Goal: Task Accomplishment & Management: Manage account settings

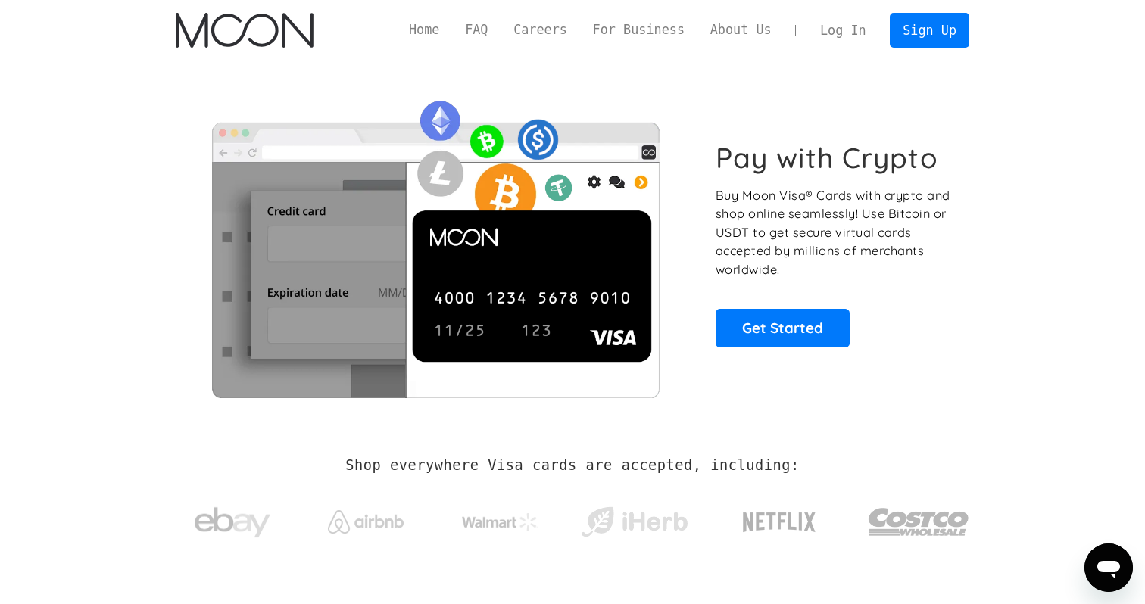
click at [828, 21] on link "Log In" at bounding box center [842, 30] width 71 height 33
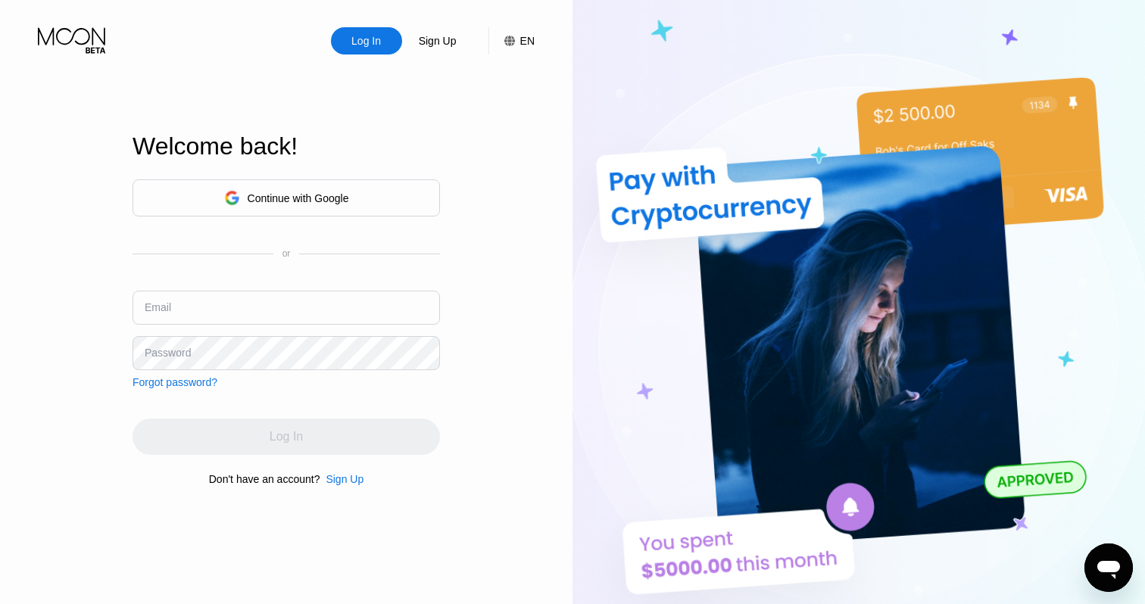
click at [294, 201] on div "Continue with Google" at bounding box center [298, 198] width 101 height 12
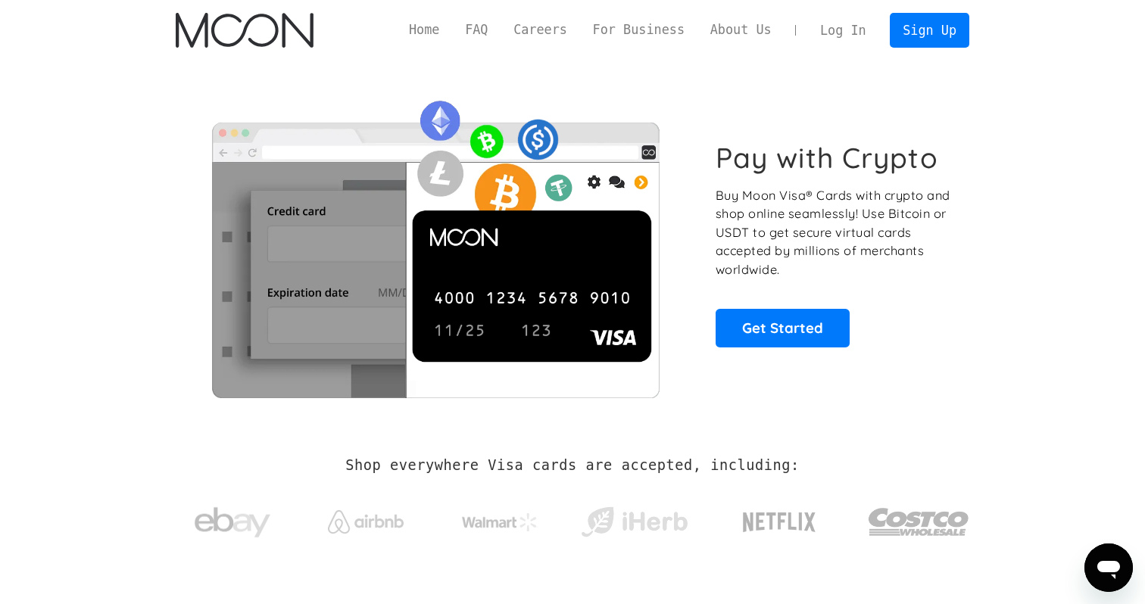
click at [843, 29] on link "Log In" at bounding box center [842, 30] width 71 height 33
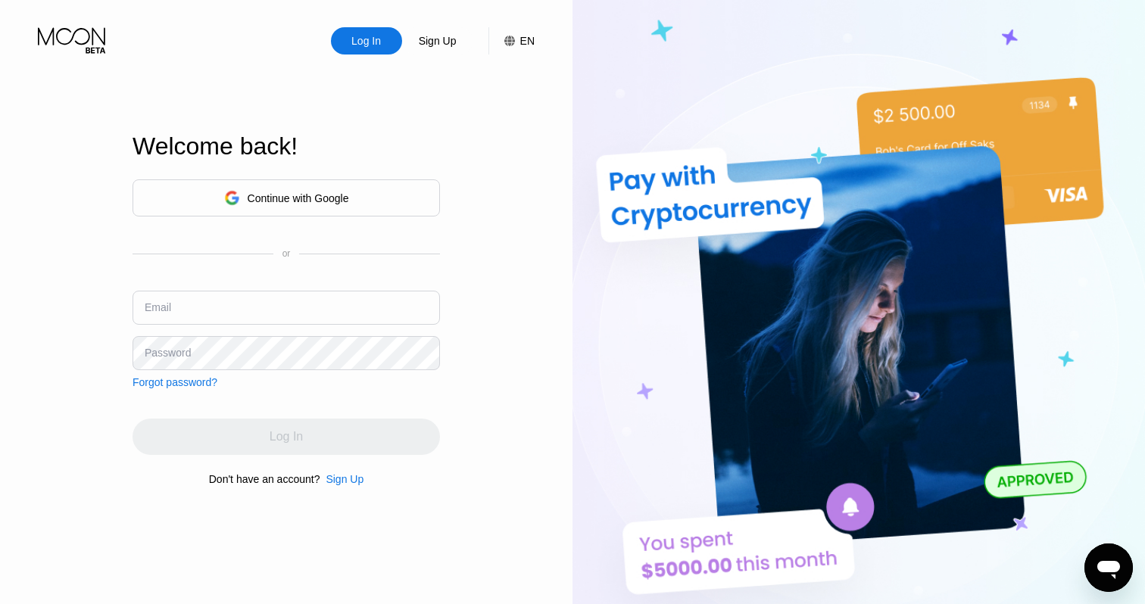
click at [290, 310] on input "text" at bounding box center [286, 308] width 307 height 34
type input "[EMAIL_ADDRESS][DOMAIN_NAME]"
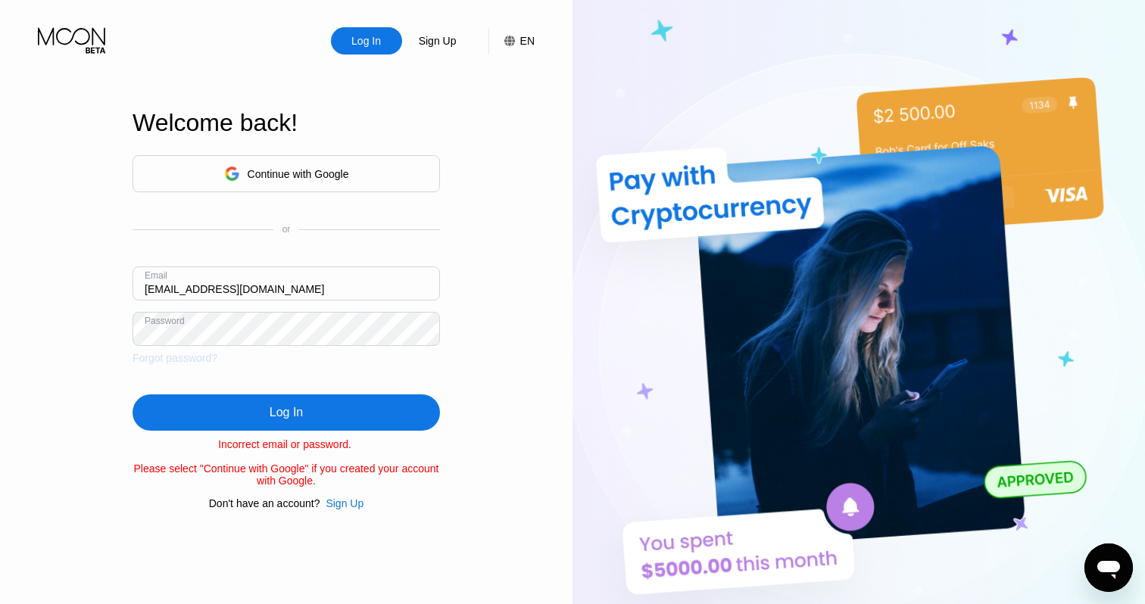
click at [186, 361] on div "Forgot password?" at bounding box center [175, 358] width 85 height 12
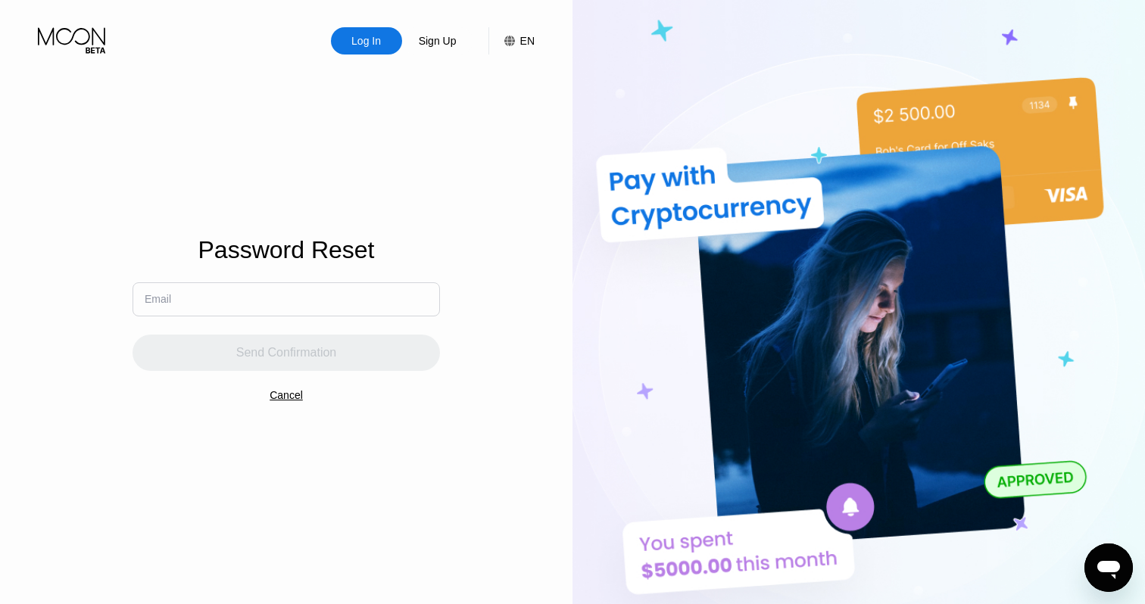
click at [307, 287] on input "text" at bounding box center [286, 299] width 307 height 34
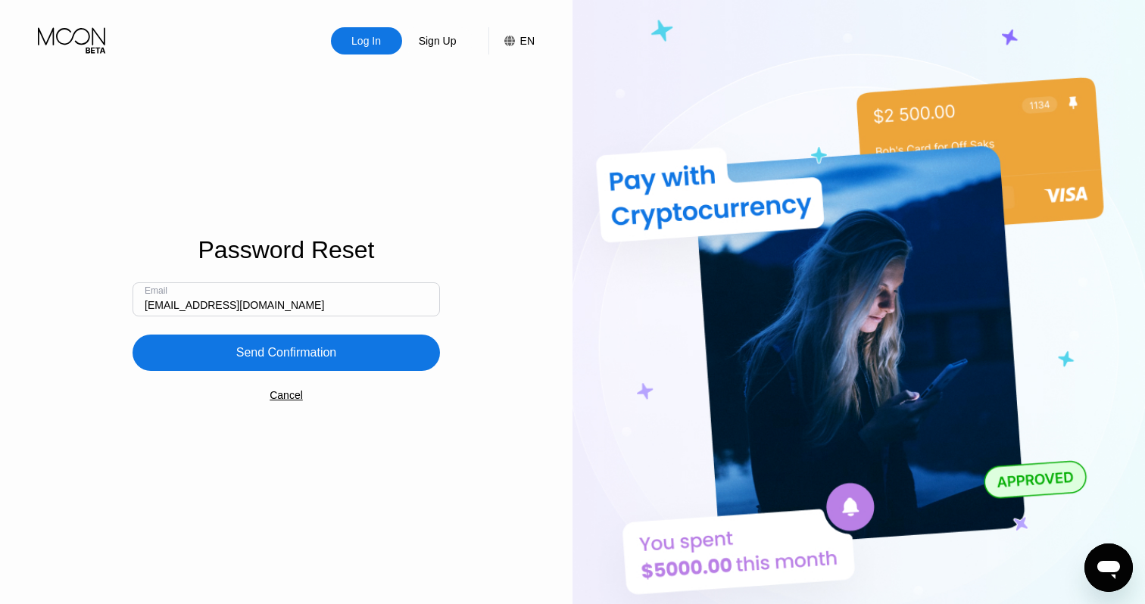
type input "[EMAIL_ADDRESS][DOMAIN_NAME]"
click at [303, 353] on div "Send Confirmation" at bounding box center [286, 352] width 101 height 15
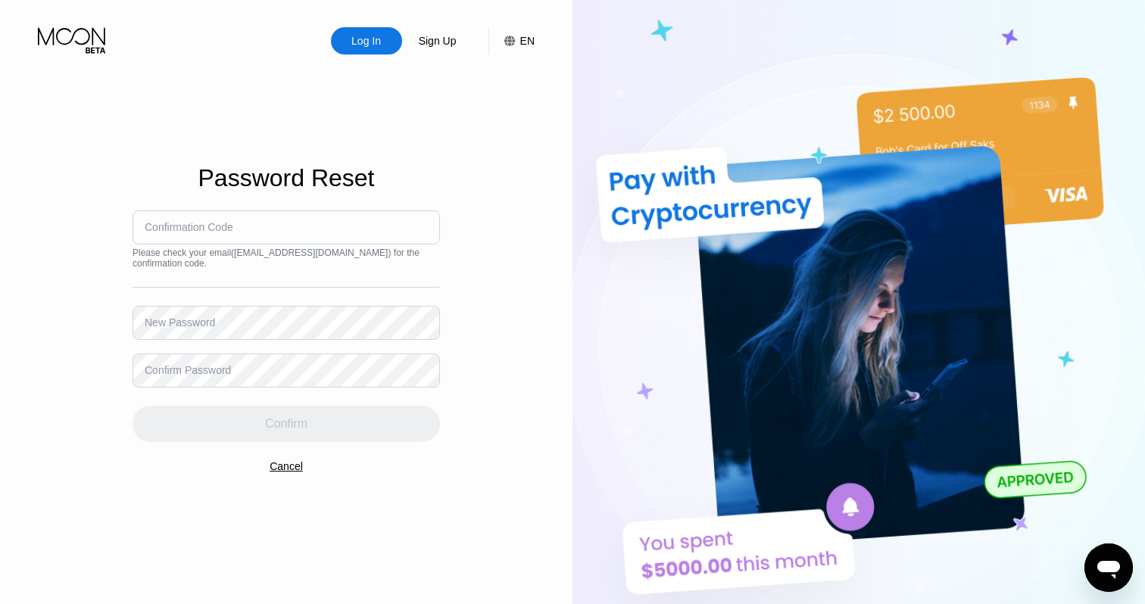
click at [277, 229] on input at bounding box center [286, 227] width 307 height 34
paste input "705094"
type input "705094"
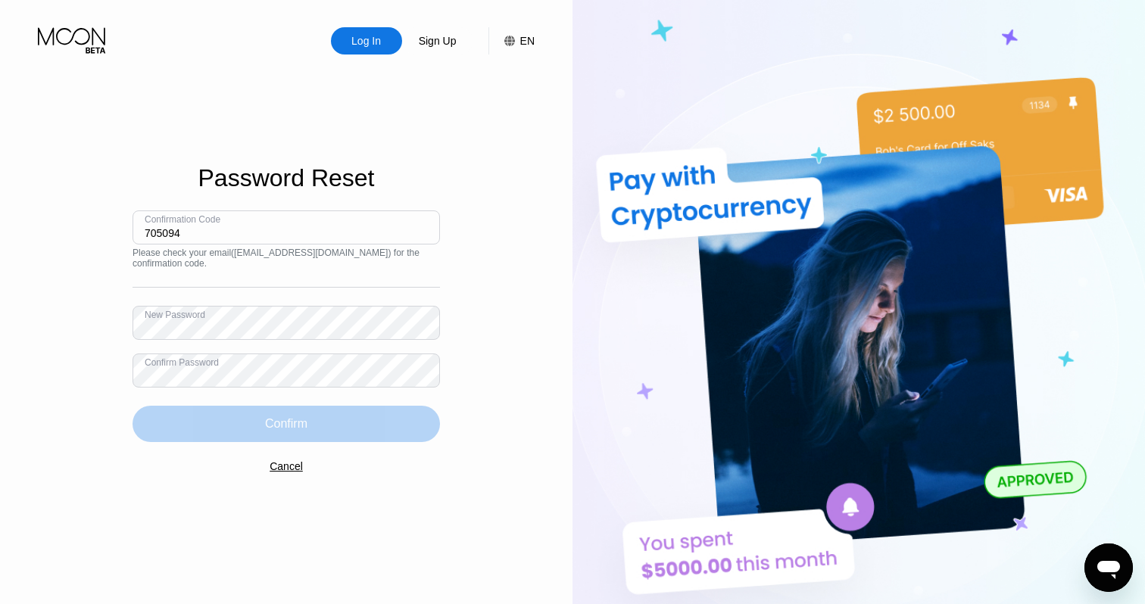
click at [258, 425] on div "Confirm" at bounding box center [286, 424] width 307 height 36
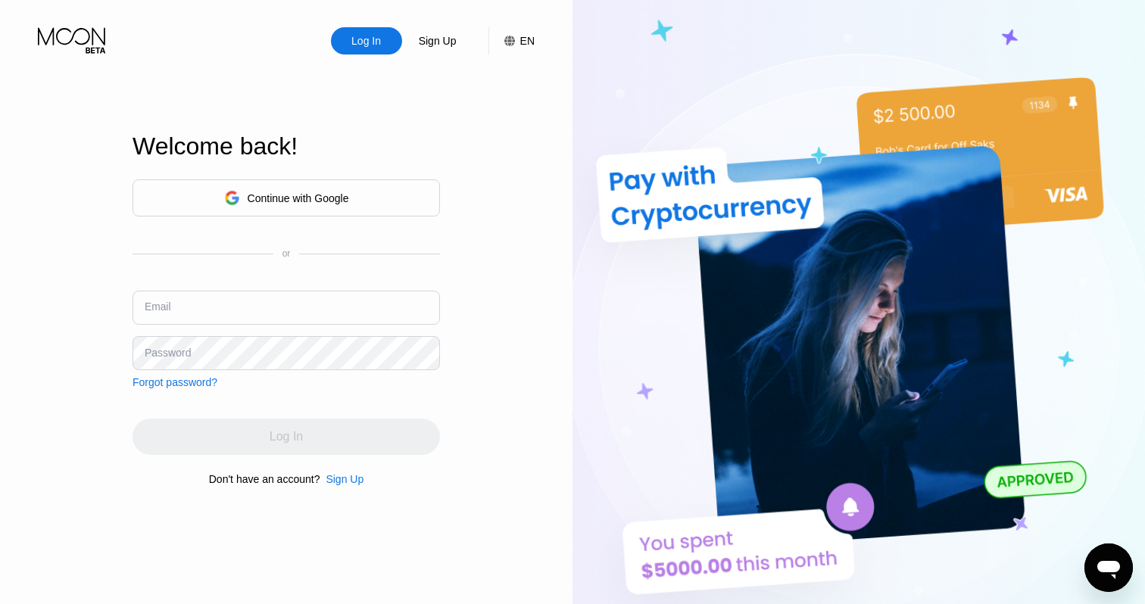
click at [249, 305] on input "text" at bounding box center [286, 308] width 307 height 34
type input "[EMAIL_ADDRESS][DOMAIN_NAME]"
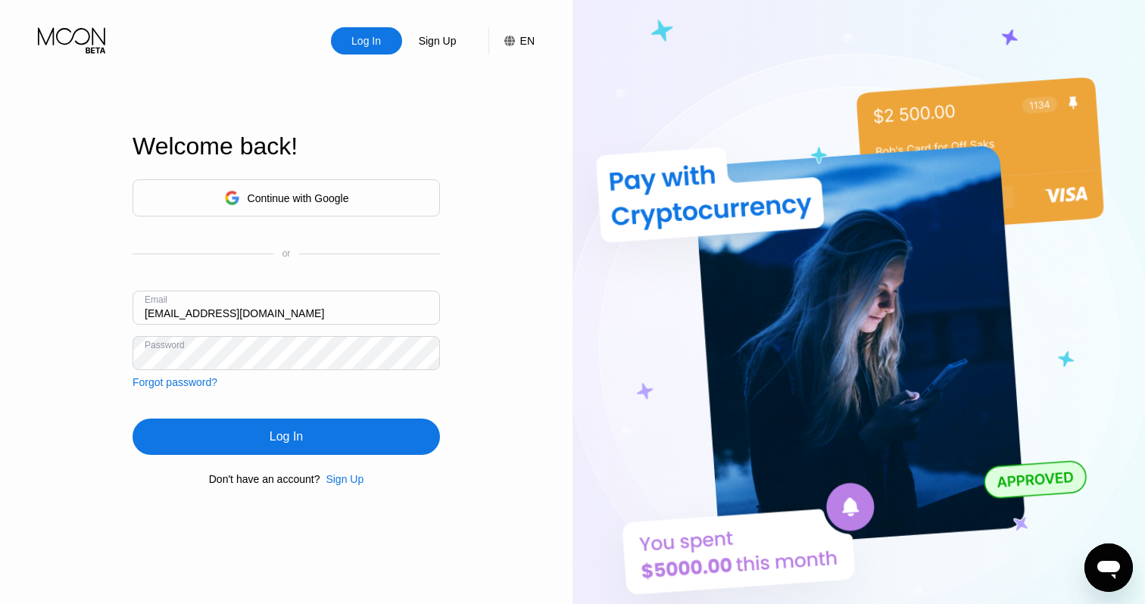
click at [239, 437] on div "Log In" at bounding box center [286, 437] width 307 height 36
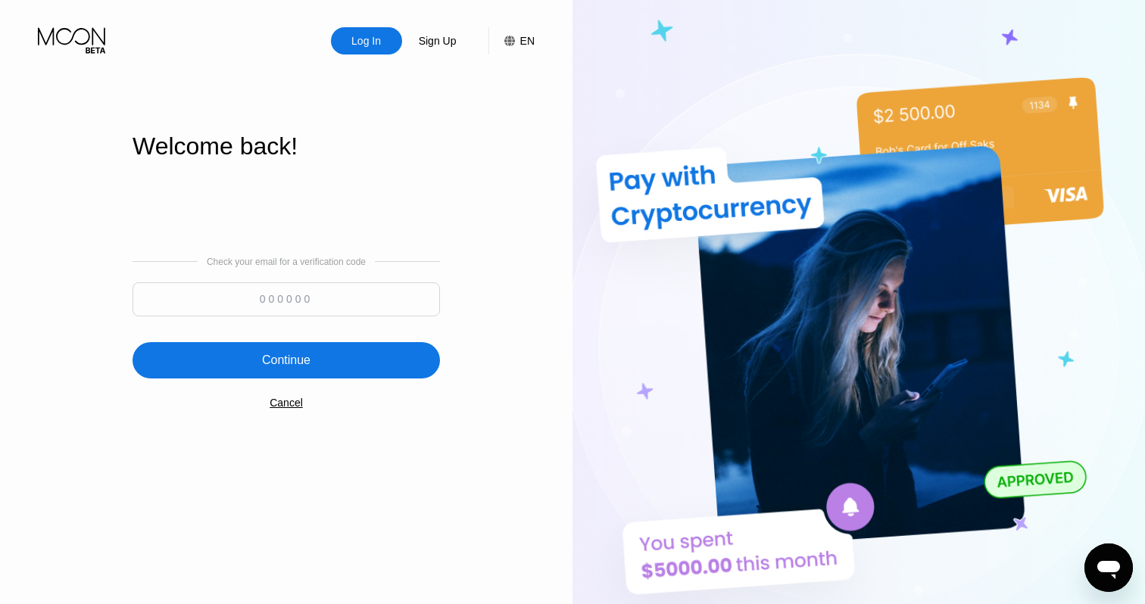
click at [259, 310] on input at bounding box center [286, 299] width 307 height 34
paste input "296841"
type input "296841"
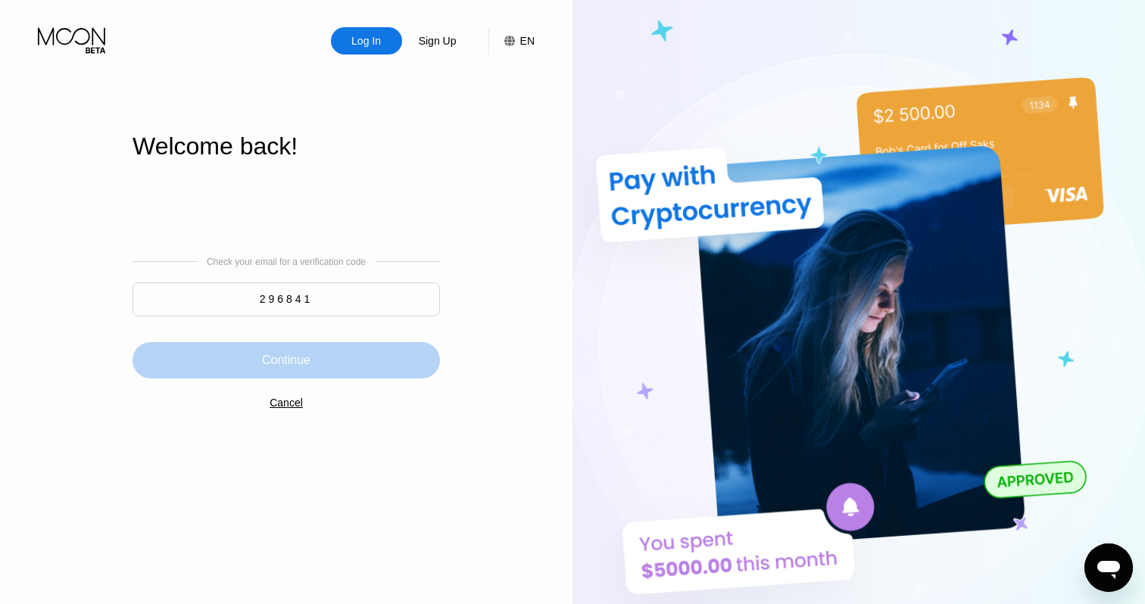
click at [266, 357] on div "Continue" at bounding box center [286, 360] width 48 height 15
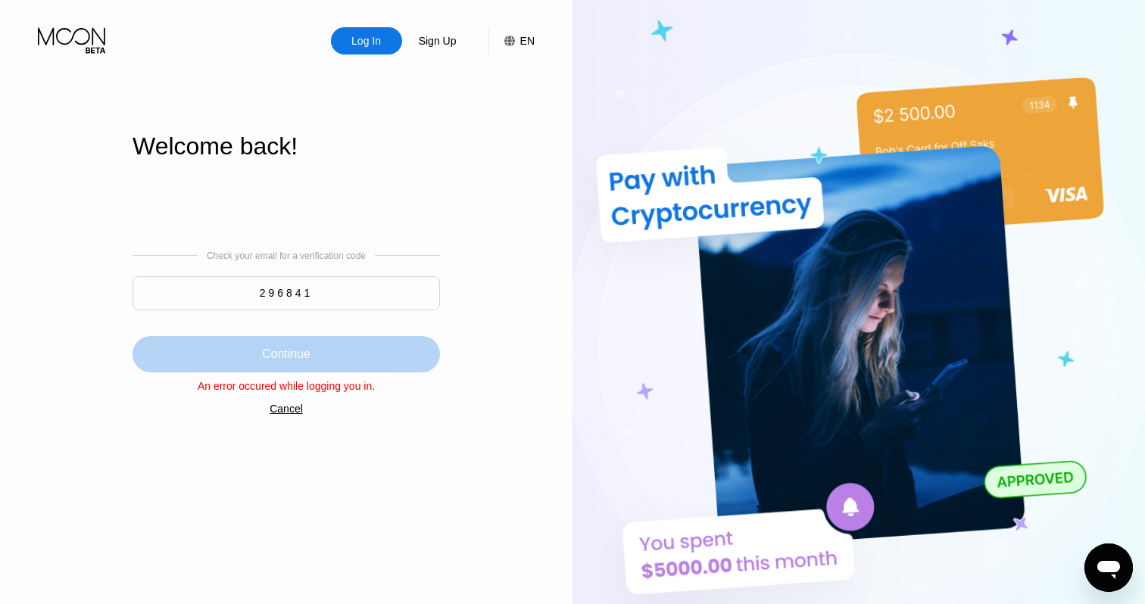
click at [298, 356] on div "Continue" at bounding box center [286, 354] width 48 height 15
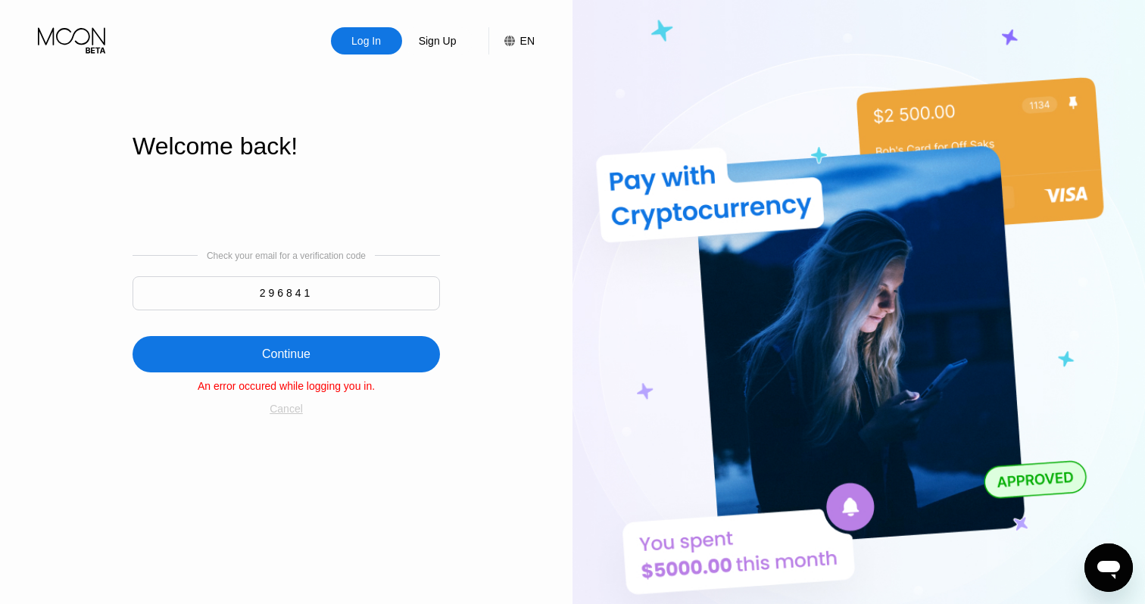
click at [289, 413] on div "Cancel" at bounding box center [286, 409] width 33 height 12
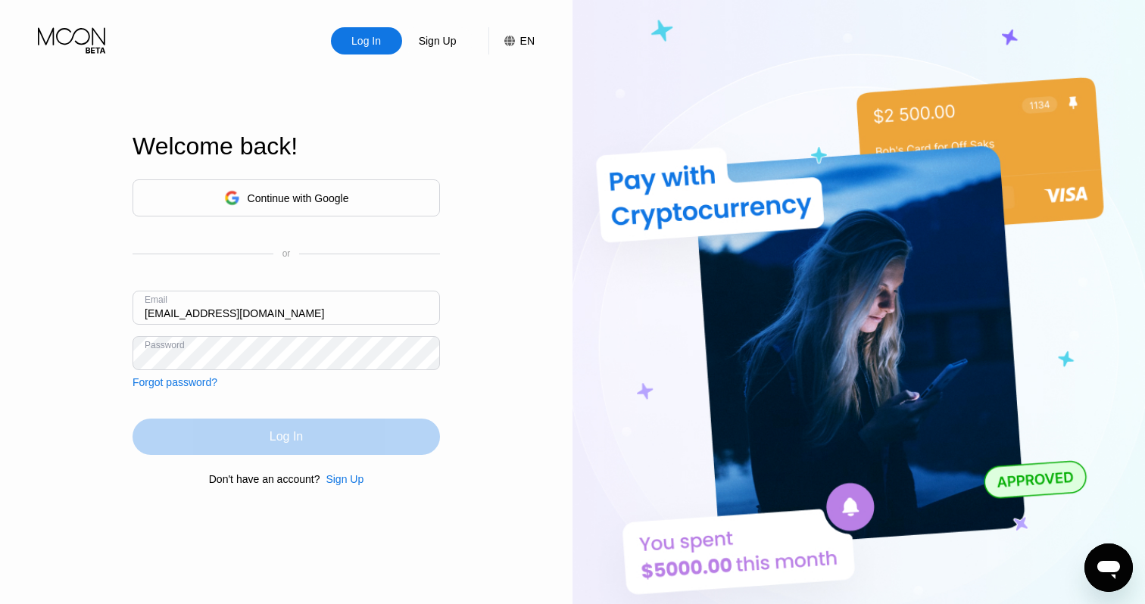
click at [277, 444] on div "Log In" at bounding box center [286, 436] width 33 height 15
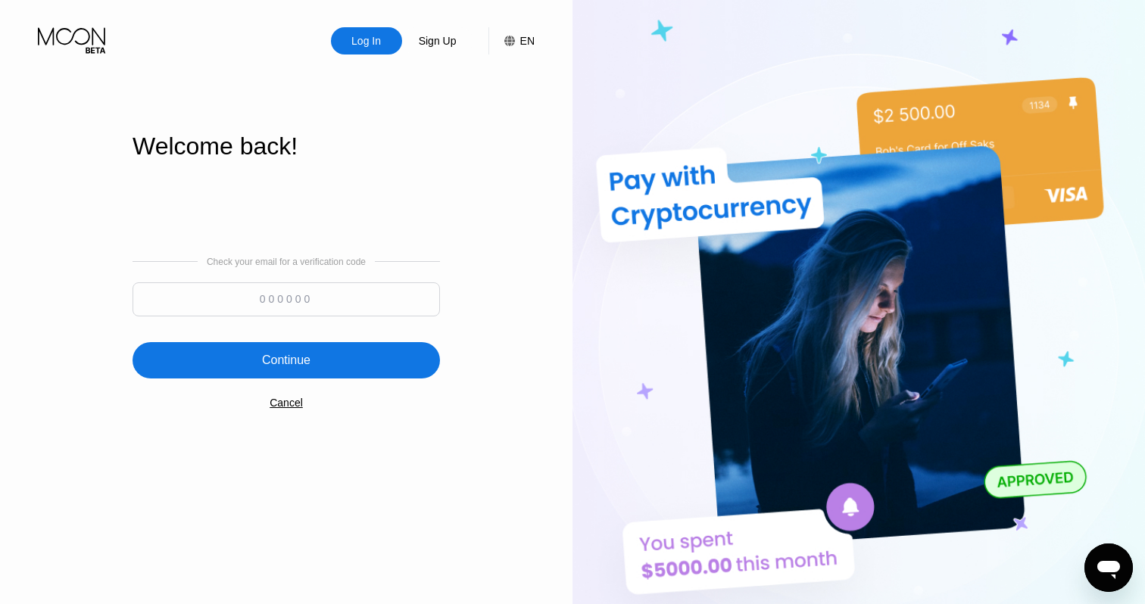
click at [288, 292] on input at bounding box center [286, 299] width 307 height 34
type input "596575"
click at [307, 365] on div "Continue" at bounding box center [286, 360] width 48 height 15
